Goal: Task Accomplishment & Management: Use online tool/utility

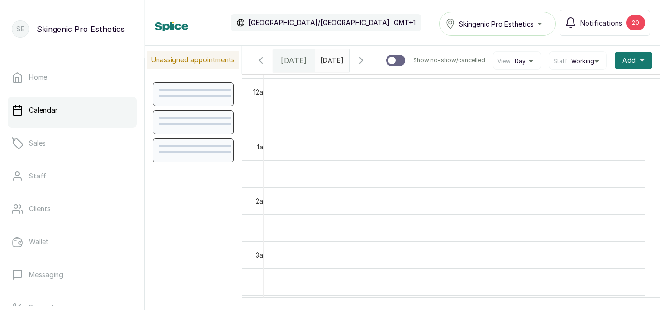
scroll to position [325, 0]
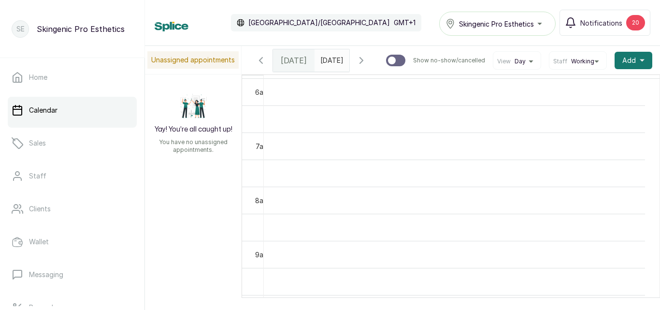
click at [329, 65] on span "[DATE]" at bounding box center [332, 60] width 23 height 10
click at [331, 59] on input "text" at bounding box center [322, 58] width 15 height 16
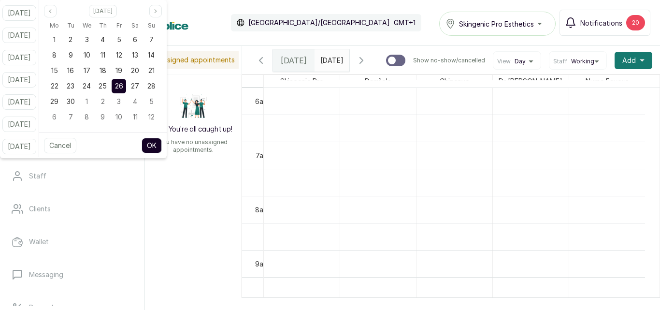
type input "dd/MM/yyyy"
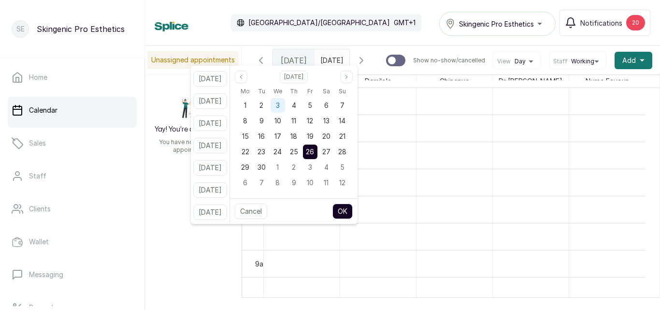
click at [285, 108] on div "3" at bounding box center [278, 105] width 15 height 15
click at [353, 207] on button "OK" at bounding box center [343, 211] width 20 height 15
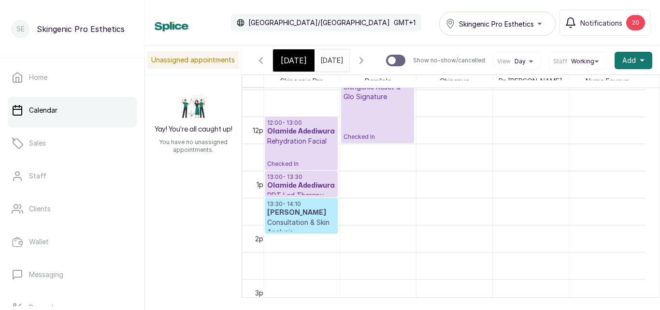
scroll to position [548, 0]
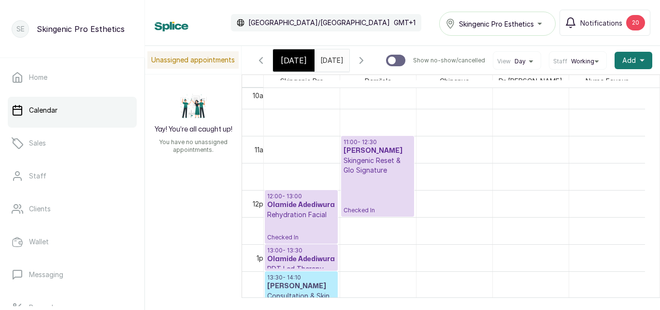
click at [367, 165] on p "Skingenic Reset & Glo Signature" at bounding box center [378, 165] width 68 height 19
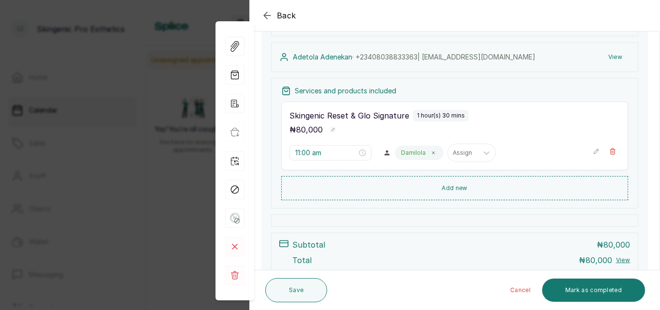
scroll to position [0, 0]
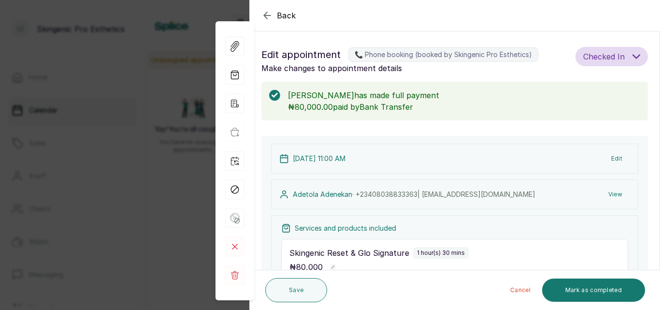
click at [607, 62] on span "Checked In" at bounding box center [605, 57] width 42 height 12
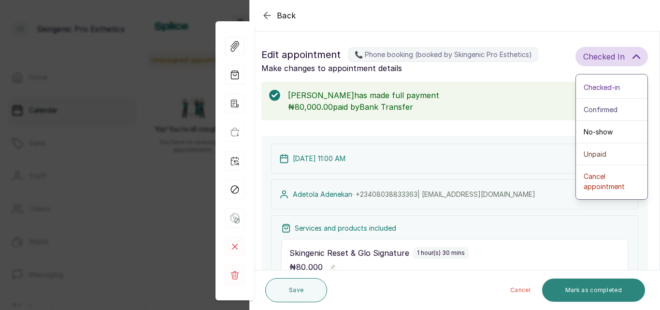
click at [614, 291] on button "Mark as completed" at bounding box center [594, 290] width 103 height 23
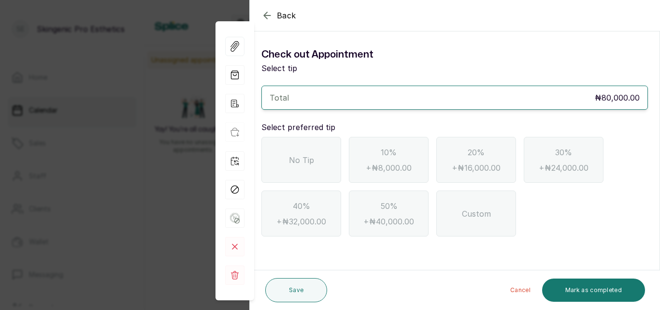
click at [295, 170] on div "No Tip" at bounding box center [302, 160] width 80 height 46
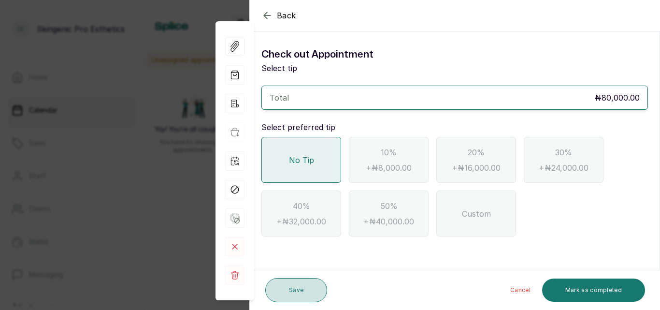
click at [280, 291] on button "Save" at bounding box center [296, 290] width 62 height 24
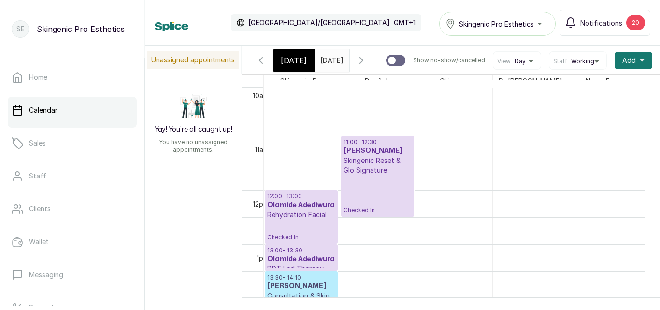
click at [324, 62] on input "[DATE]" at bounding box center [322, 58] width 15 height 16
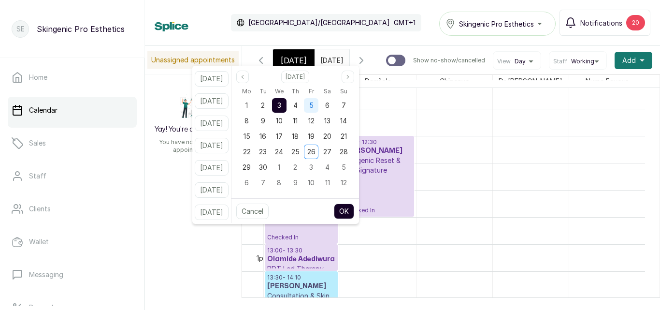
click at [314, 109] on span "5" at bounding box center [311, 105] width 4 height 8
click at [354, 210] on button "OK" at bounding box center [344, 211] width 20 height 15
type input "[DATE]"
